Goal: Transaction & Acquisition: Download file/media

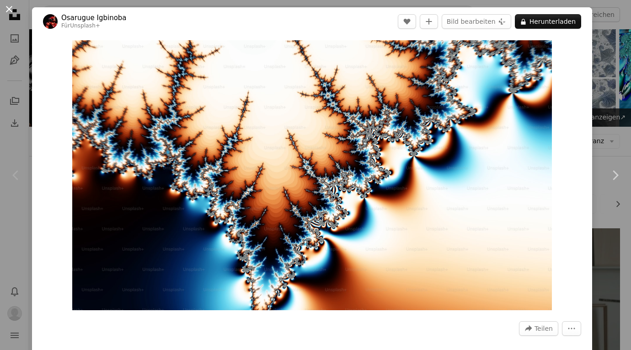
click at [7, 15] on button "An X shape" at bounding box center [9, 9] width 11 height 11
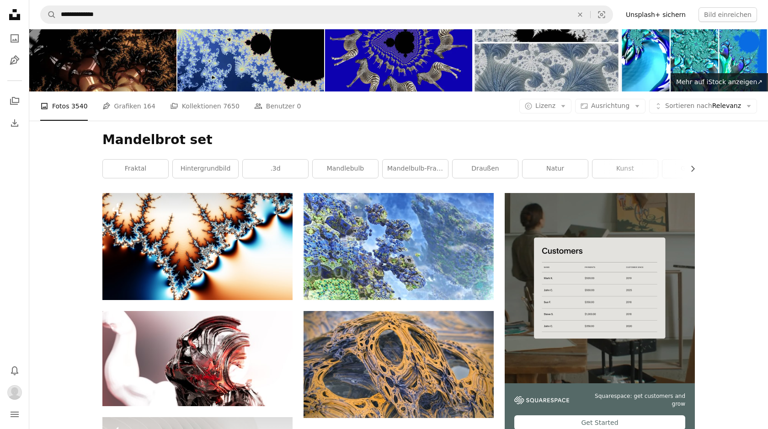
scroll to position [34, 0]
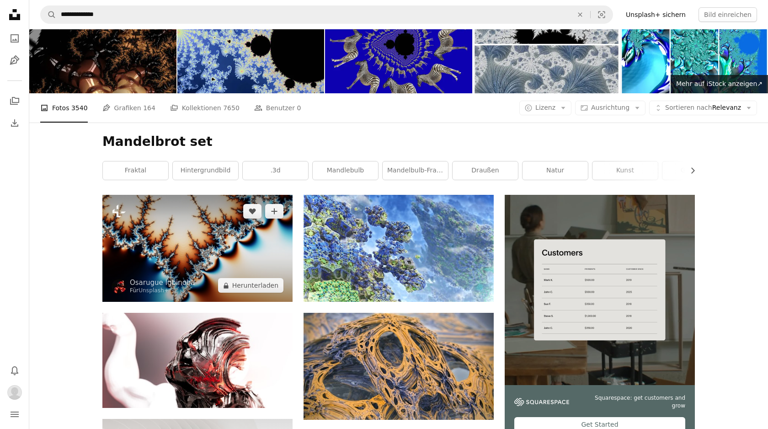
click at [211, 257] on img at bounding box center [197, 248] width 190 height 107
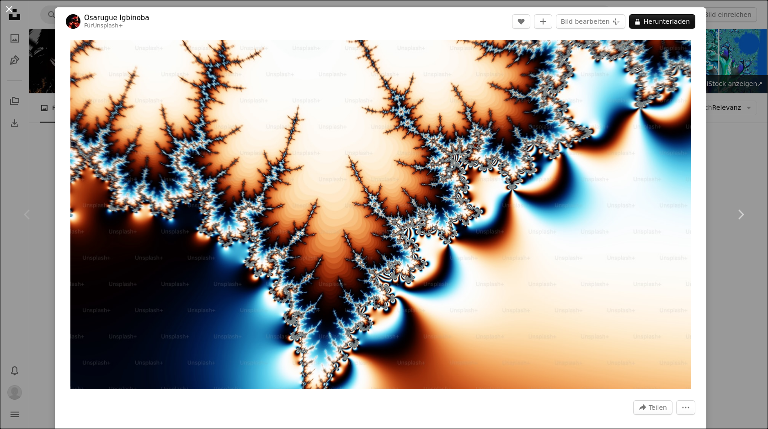
click at [9, 10] on button "An X shape" at bounding box center [9, 9] width 11 height 11
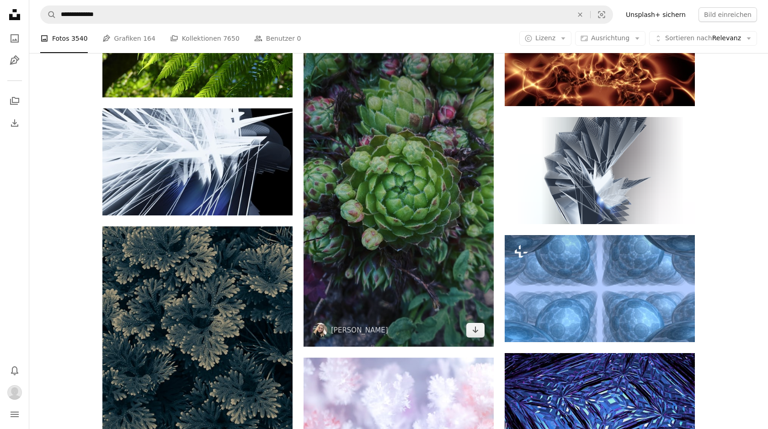
scroll to position [3050, 0]
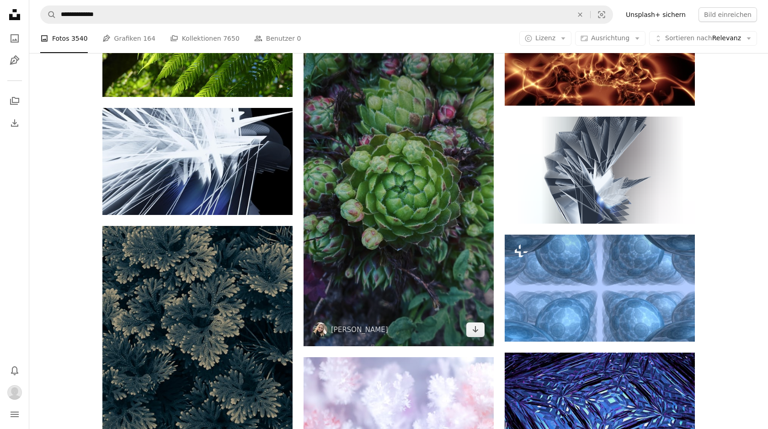
click at [410, 184] on img at bounding box center [399, 177] width 190 height 338
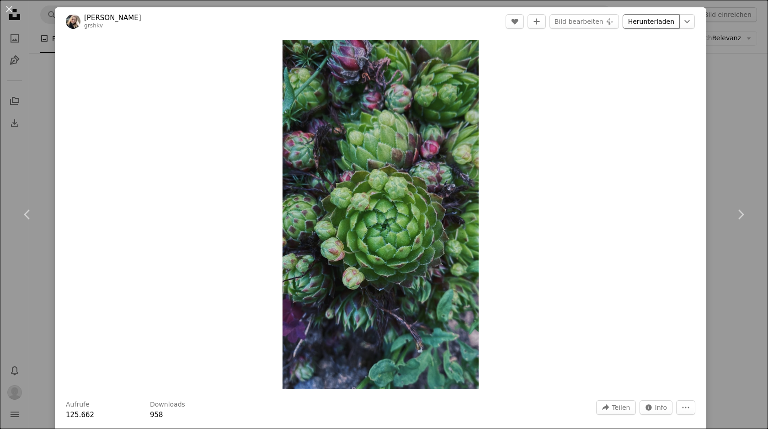
click at [649, 23] on link "Herunterladen" at bounding box center [651, 21] width 57 height 15
